Goal: Task Accomplishment & Management: Use online tool/utility

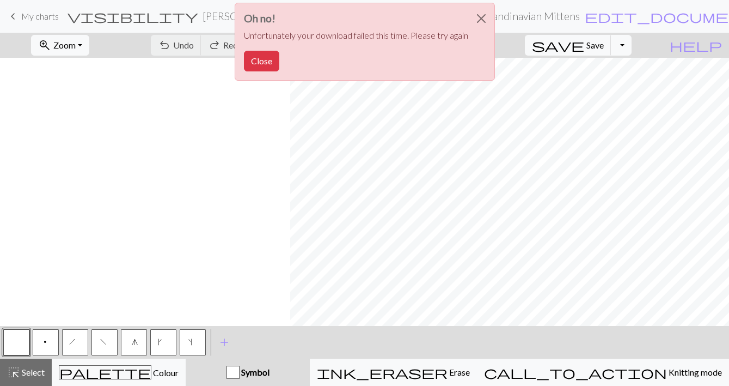
scroll to position [0, 290]
click at [258, 57] on button "Close" at bounding box center [261, 61] width 35 height 21
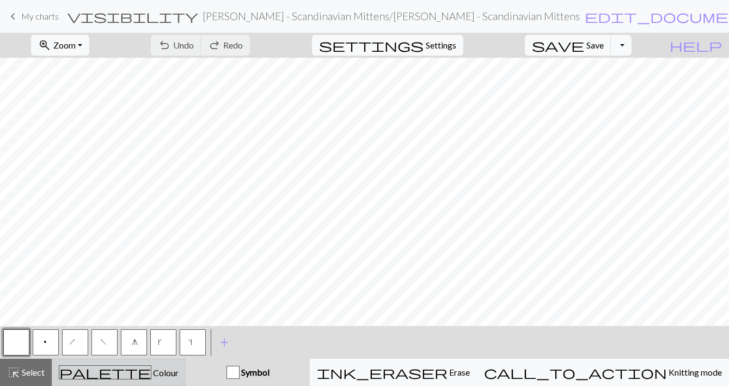
click at [106, 370] on div "palette Colour Colour" at bounding box center [119, 372] width 120 height 14
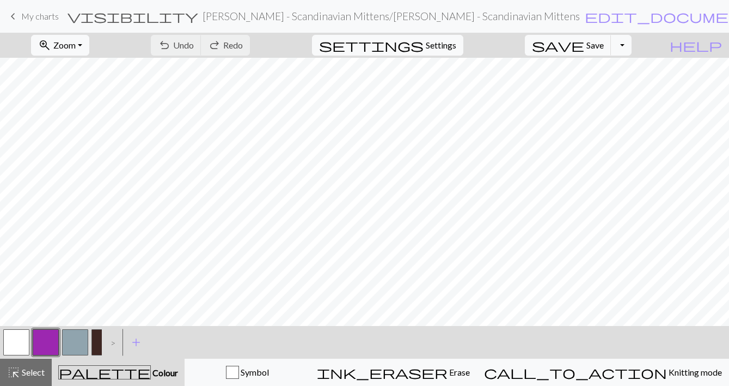
click at [7, 335] on button "button" at bounding box center [16, 342] width 26 height 26
click at [603, 46] on button "save Save Save" at bounding box center [568, 45] width 87 height 21
click at [584, 44] on span "save" at bounding box center [558, 45] width 52 height 15
click at [30, 16] on span "My charts" at bounding box center [40, 16] width 38 height 10
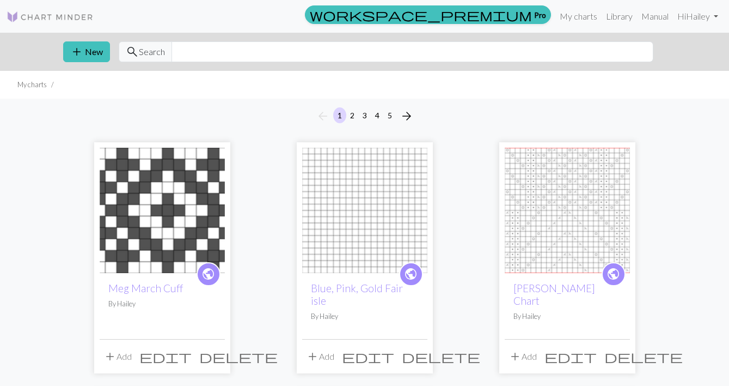
click at [389, 115] on button "5" at bounding box center [389, 115] width 13 height 16
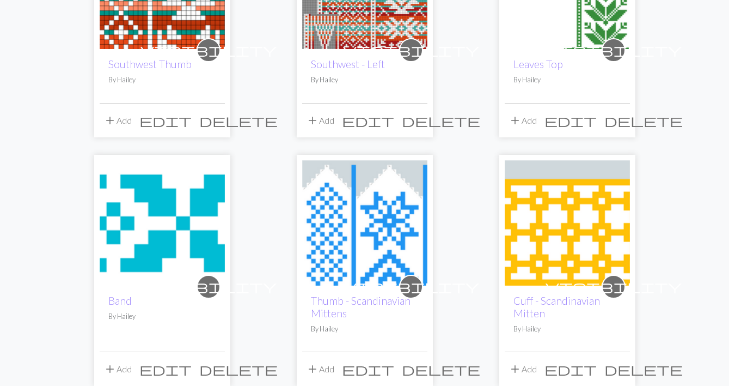
scroll to position [476, 0]
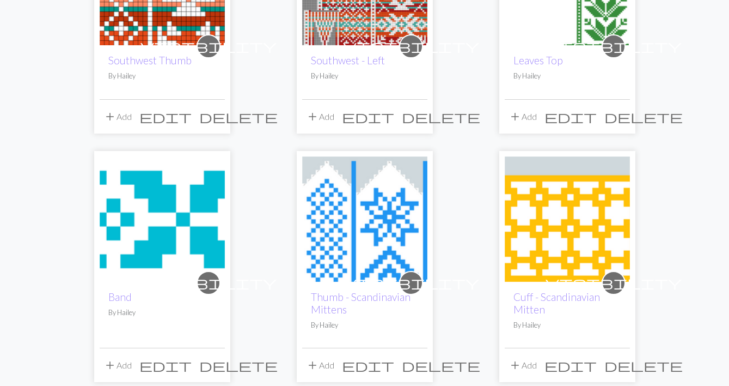
click at [380, 229] on img at bounding box center [364, 218] width 125 height 125
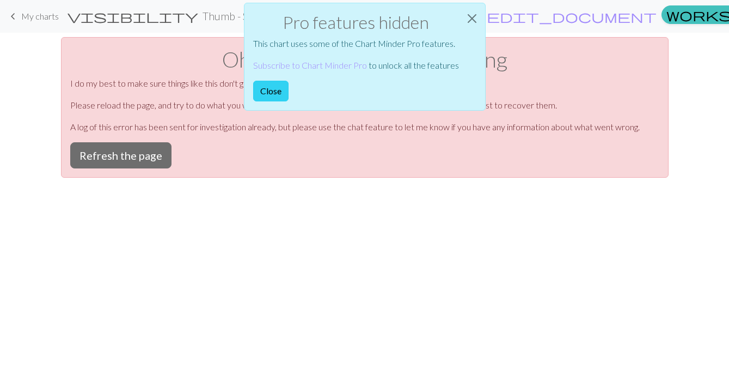
click at [280, 91] on button "Close" at bounding box center [270, 91] width 35 height 21
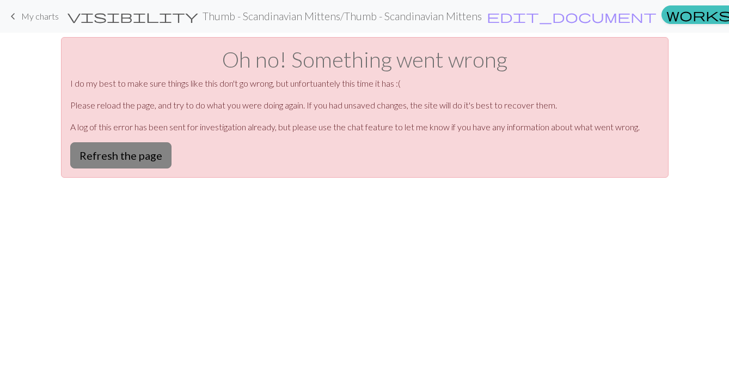
click at [133, 156] on button "Refresh the page" at bounding box center [120, 155] width 101 height 26
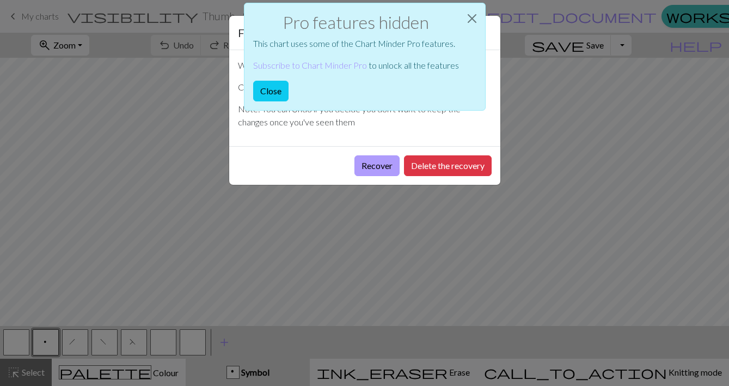
click at [381, 169] on button "Recover" at bounding box center [376, 165] width 45 height 21
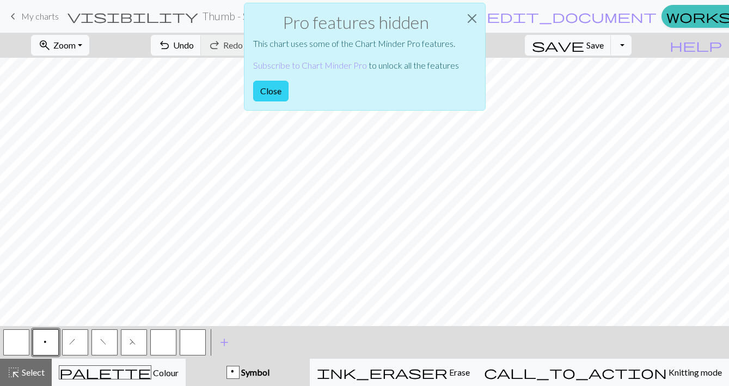
click at [275, 89] on button "Close" at bounding box center [270, 91] width 35 height 21
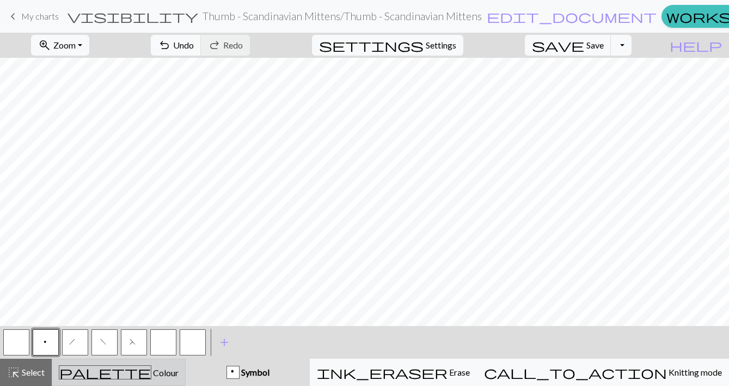
click at [152, 371] on span "Colour" at bounding box center [164, 372] width 27 height 10
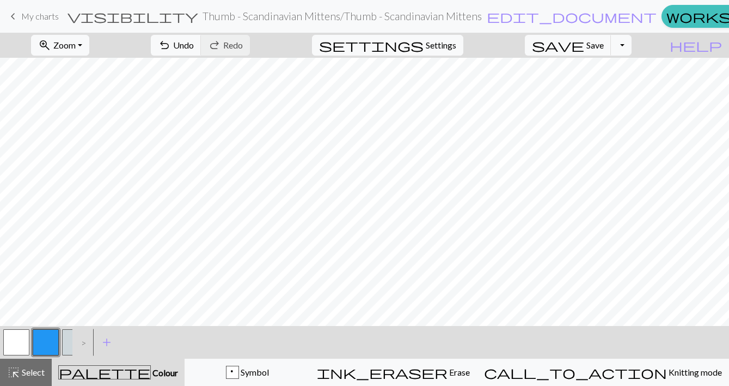
click at [44, 342] on button "button" at bounding box center [46, 342] width 26 height 26
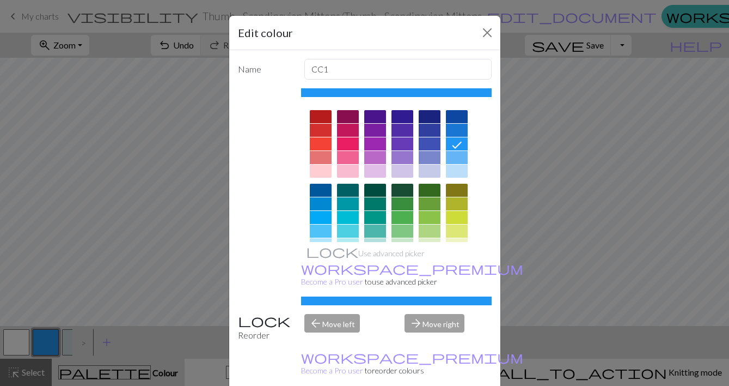
click at [370, 139] on div at bounding box center [375, 143] width 22 height 13
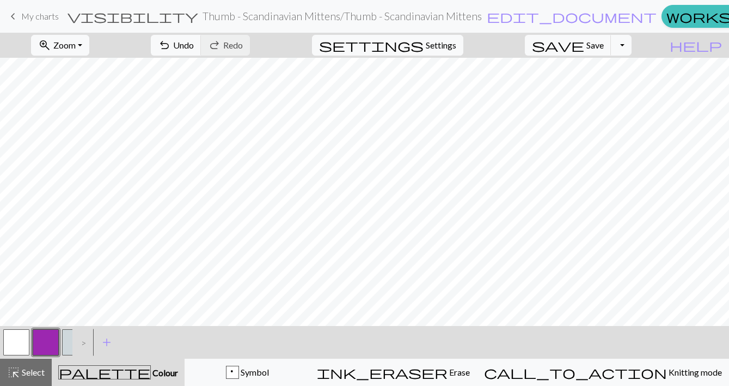
click at [68, 344] on button "button" at bounding box center [75, 342] width 26 height 26
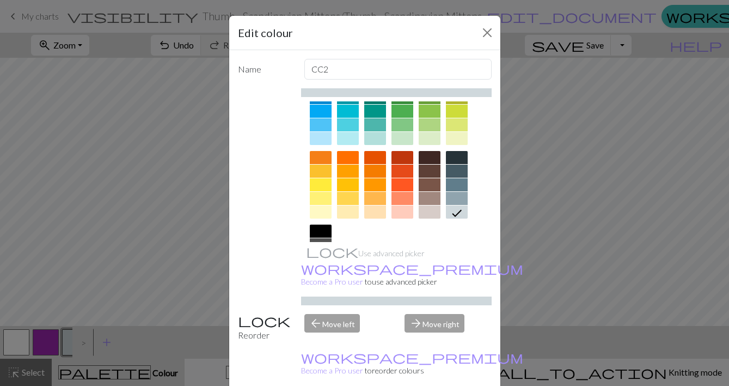
scroll to position [113, 0]
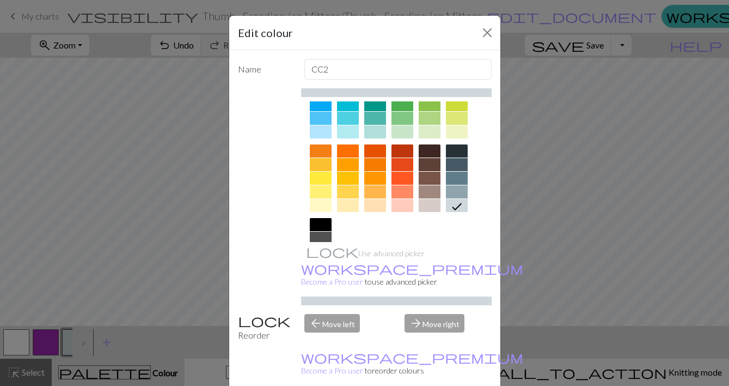
click at [461, 191] on div at bounding box center [457, 191] width 22 height 13
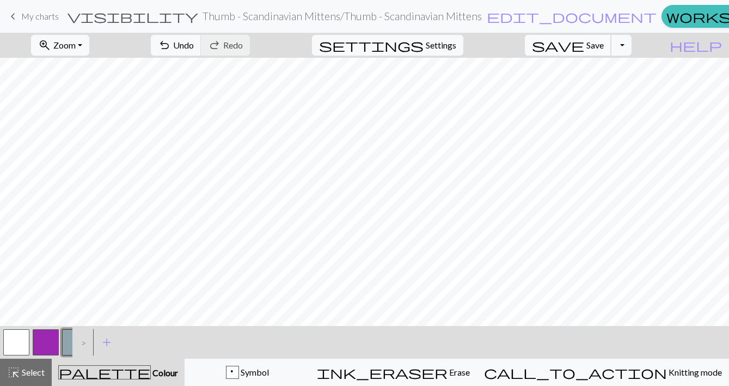
click at [605, 38] on button "save Save Save" at bounding box center [568, 45] width 87 height 21
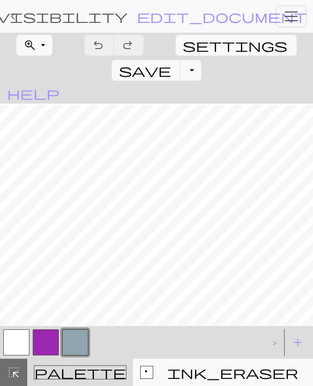
scroll to position [80, 150]
click at [39, 45] on button "zoom_in Zoom Zoom" at bounding box center [34, 45] width 36 height 21
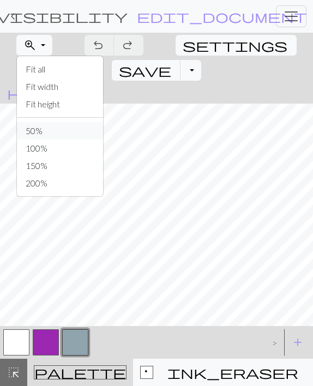
click at [48, 128] on button "50%" at bounding box center [60, 130] width 86 height 17
